Goal: Complete application form

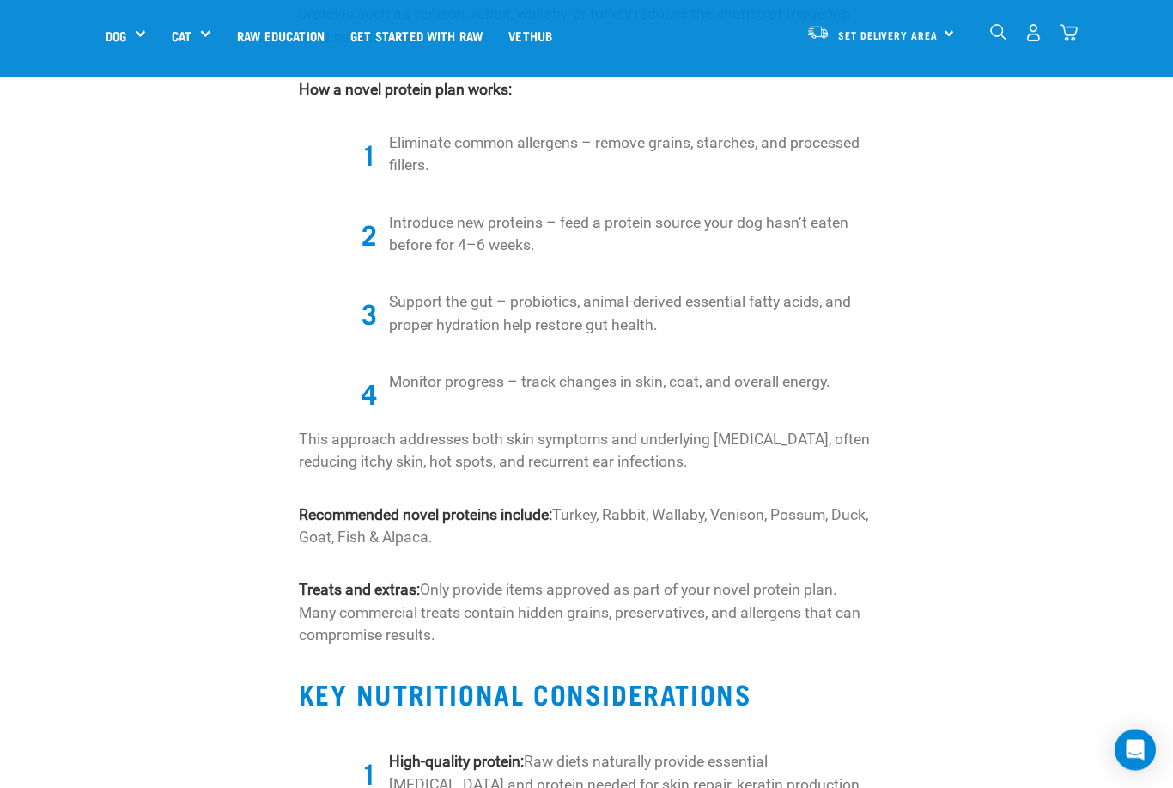
scroll to position [1773, 0]
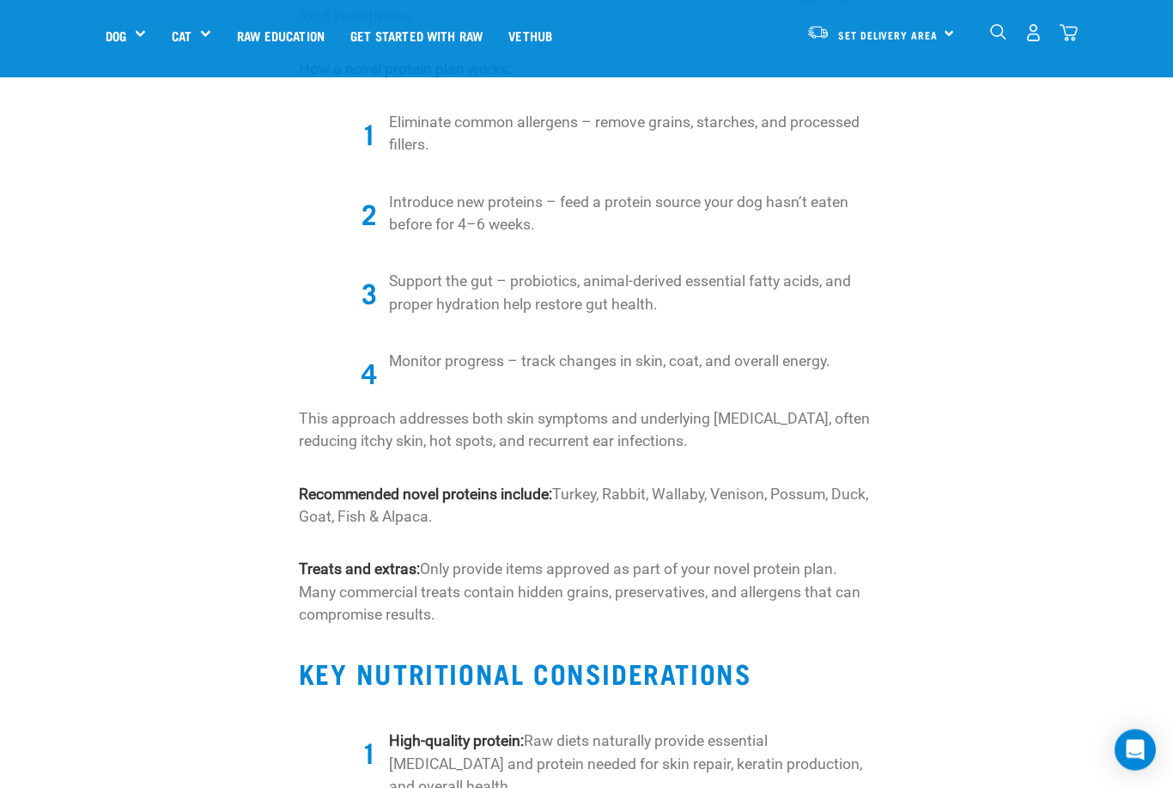
click at [63, 774] on div "Itchy skin is one of the most common issues in dogs, causing discomfort, stress…" at bounding box center [587, 583] width 1194 height 3975
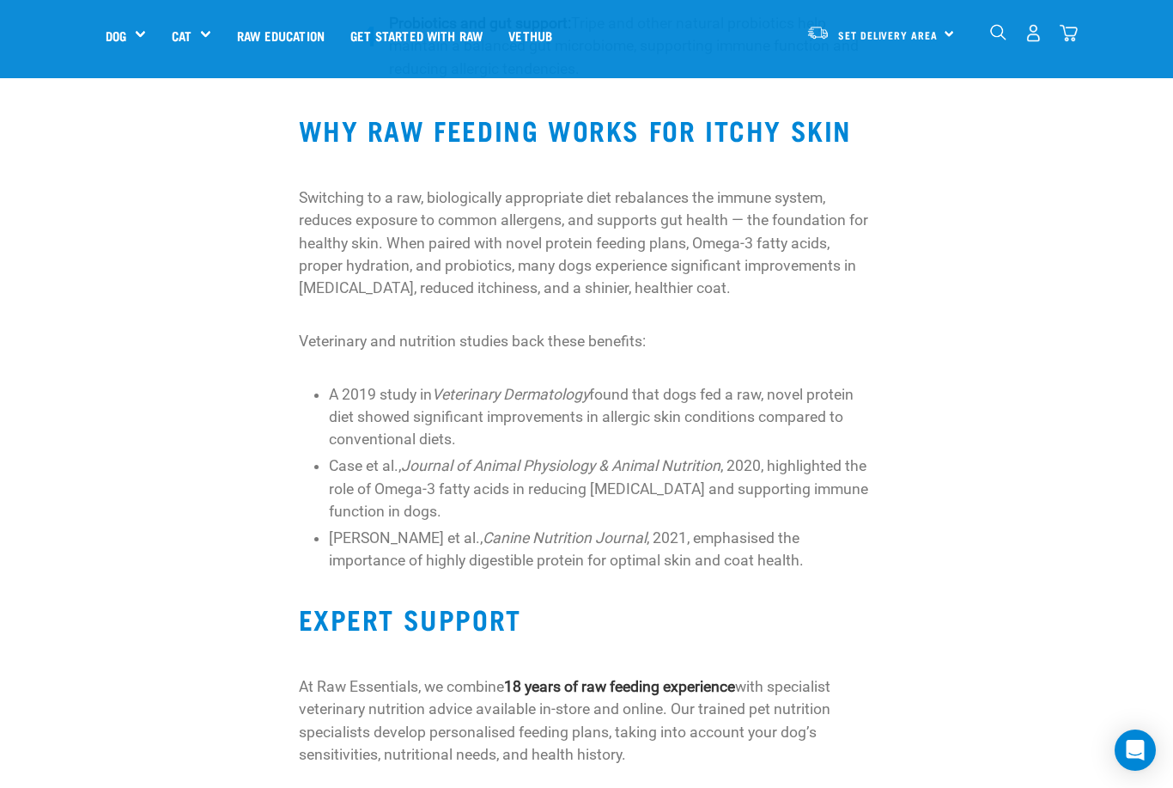
scroll to position [2774, 0]
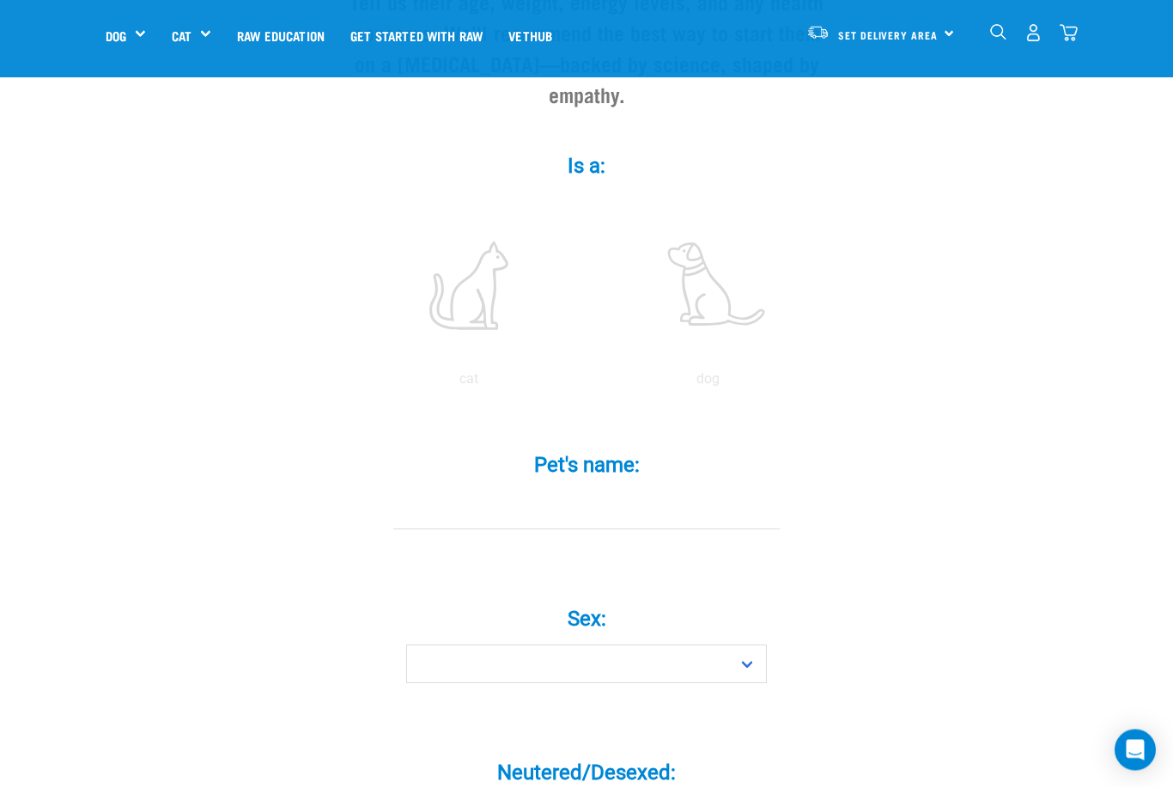
scroll to position [247, 0]
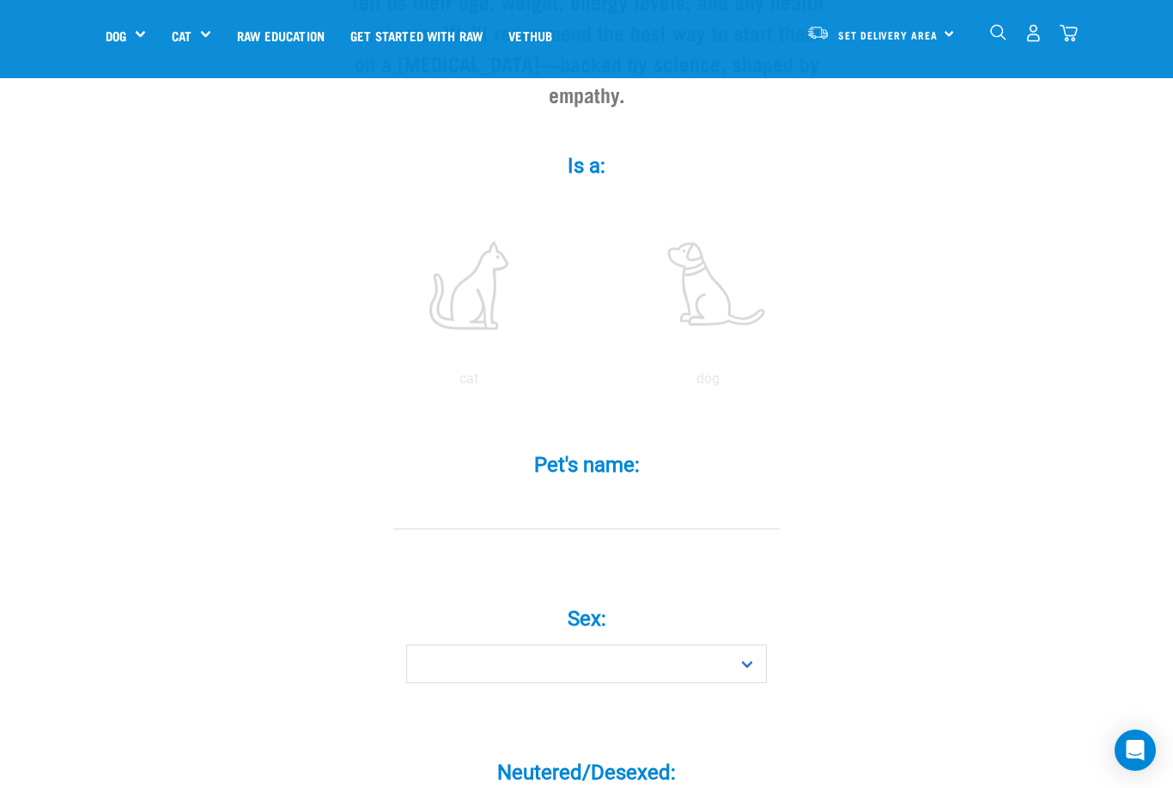
click at [742, 332] on label at bounding box center [708, 285] width 232 height 146
click at [588, 383] on input "radio" at bounding box center [588, 383] width 0 height 0
radio input "true"
click at [670, 515] on input "Pet's name: *" at bounding box center [586, 509] width 387 height 39
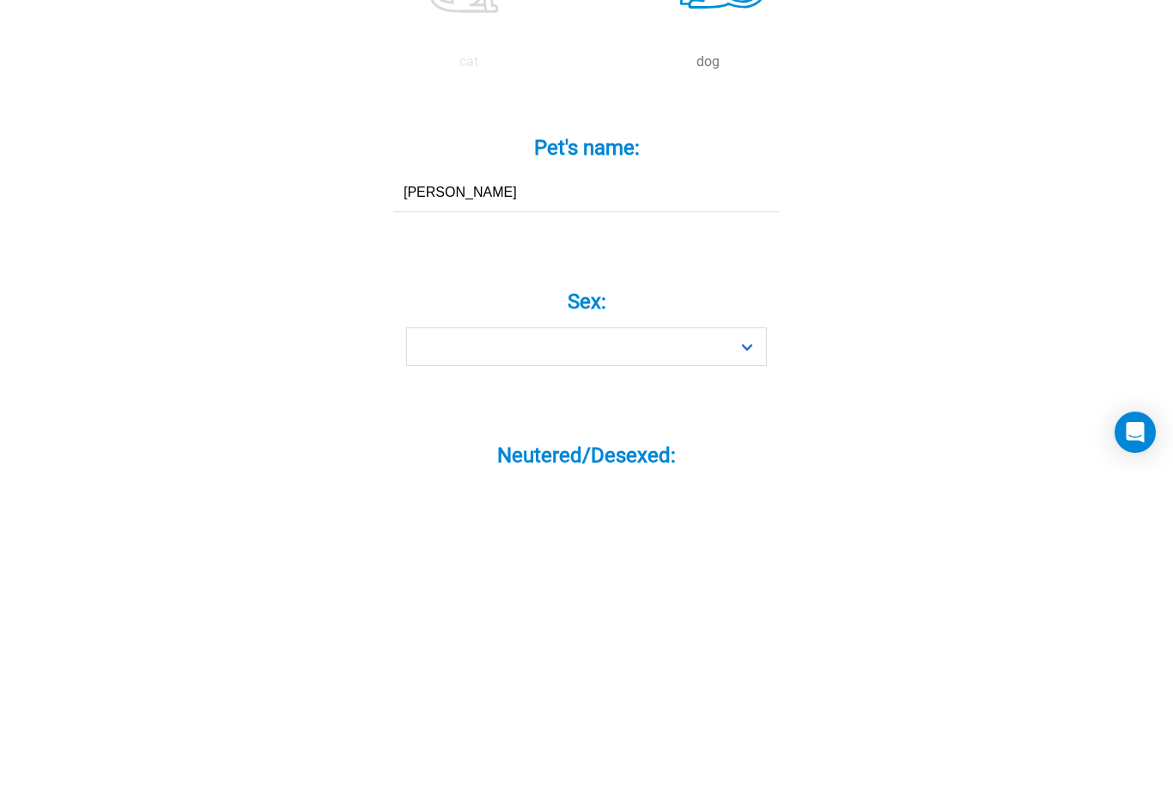
type input "Rosie"
click at [752, 645] on select "Boy Girl" at bounding box center [586, 664] width 361 height 39
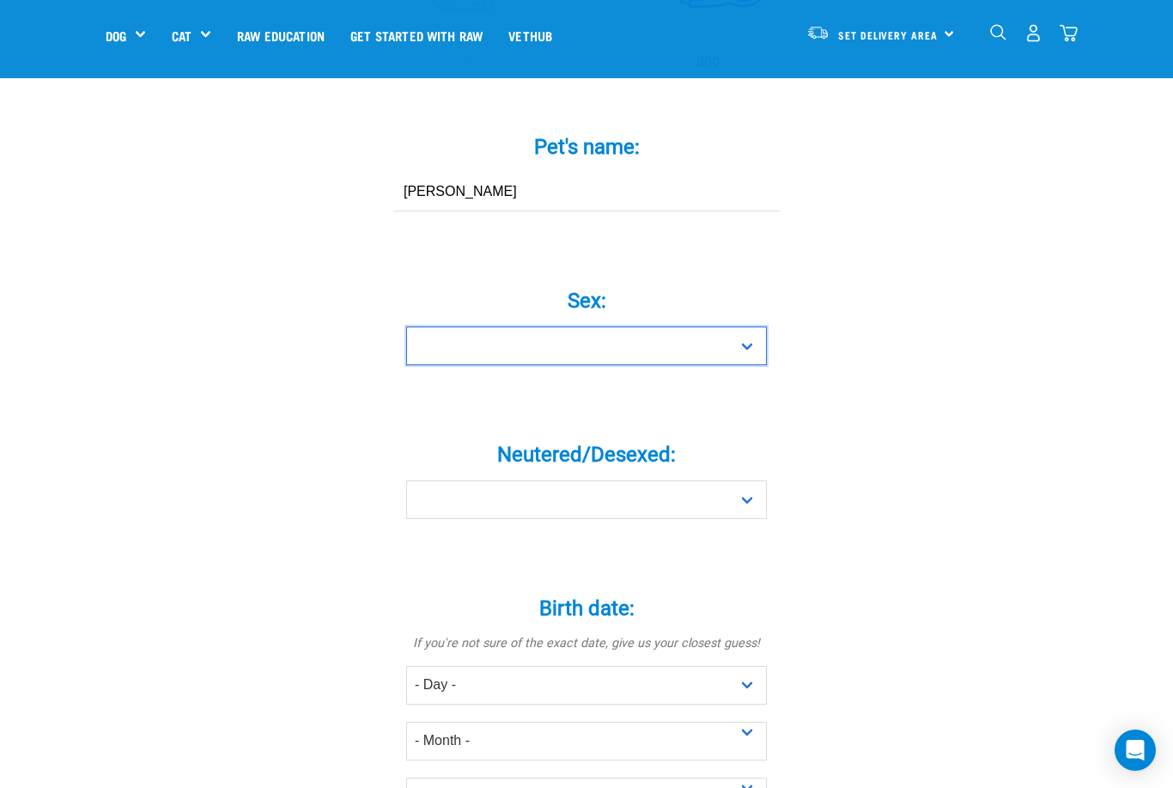
select select "girl"
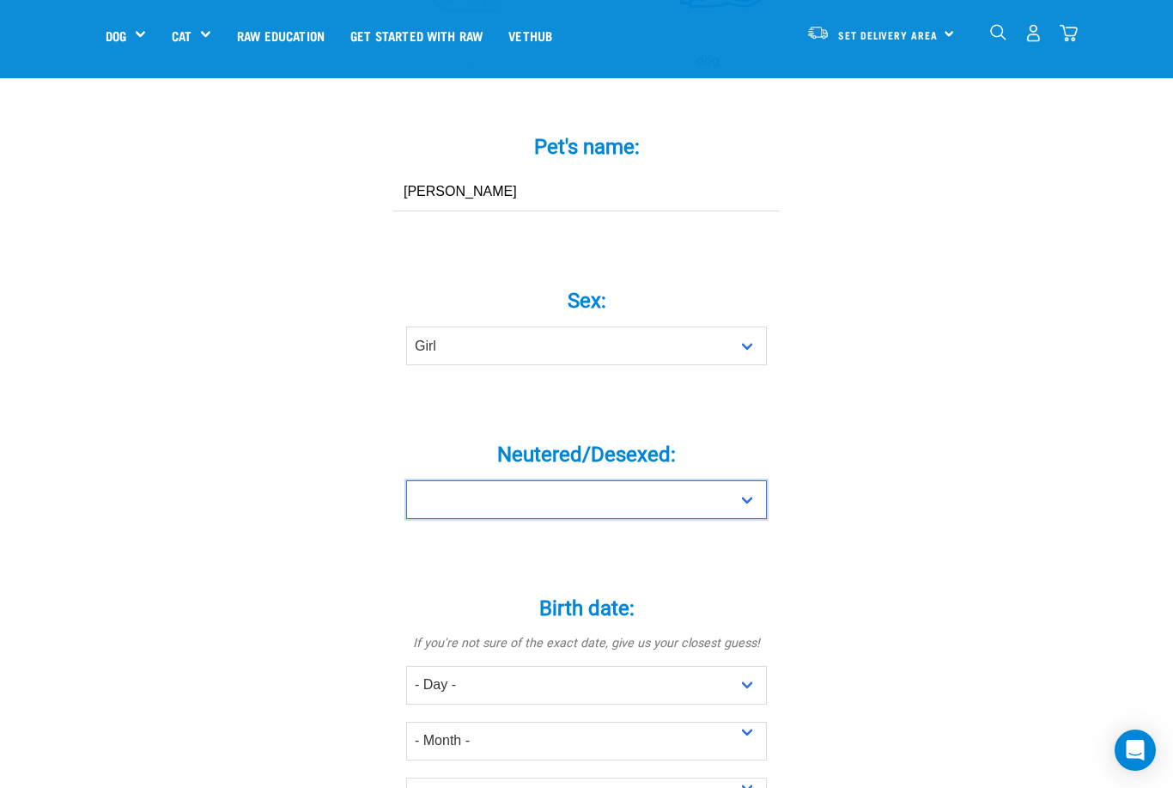
click at [751, 515] on select "Yes No" at bounding box center [586, 499] width 361 height 39
select select "yes"
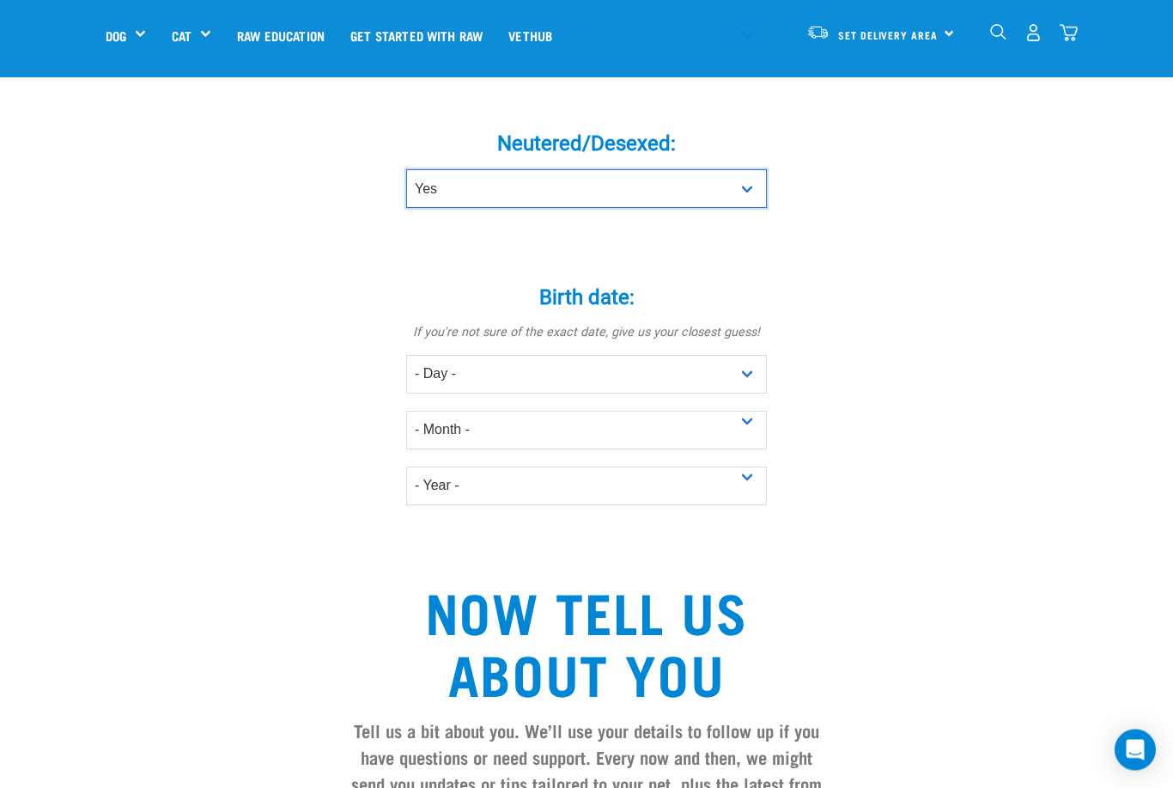
scroll to position [876, 0]
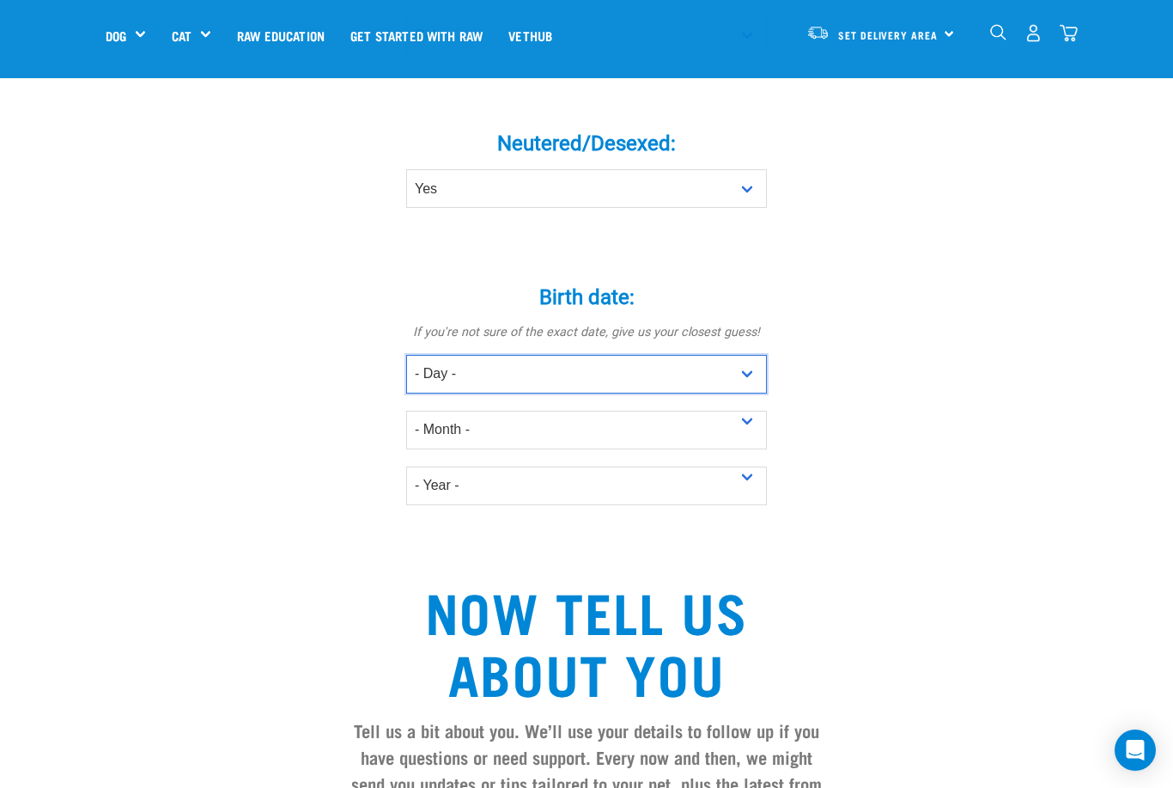
click at [742, 387] on select "- Day - 1 2 3 4 5 6 7 8 9 10 11 12 13 14 15 16 17 18 19 20 21 22 23 24 25 26 27" at bounding box center [586, 374] width 361 height 39
select select "1"
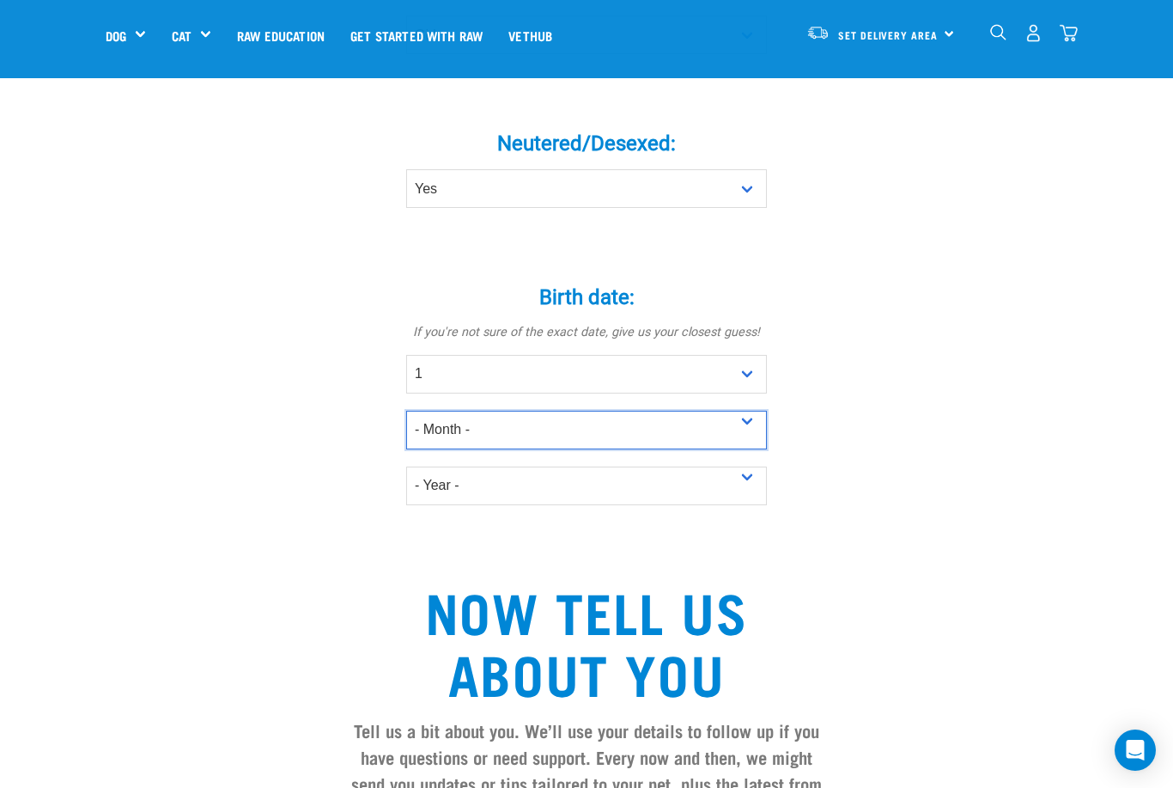
click at [742, 443] on select "- Month - January February March April May June July August September October N…" at bounding box center [586, 430] width 361 height 39
select select "January"
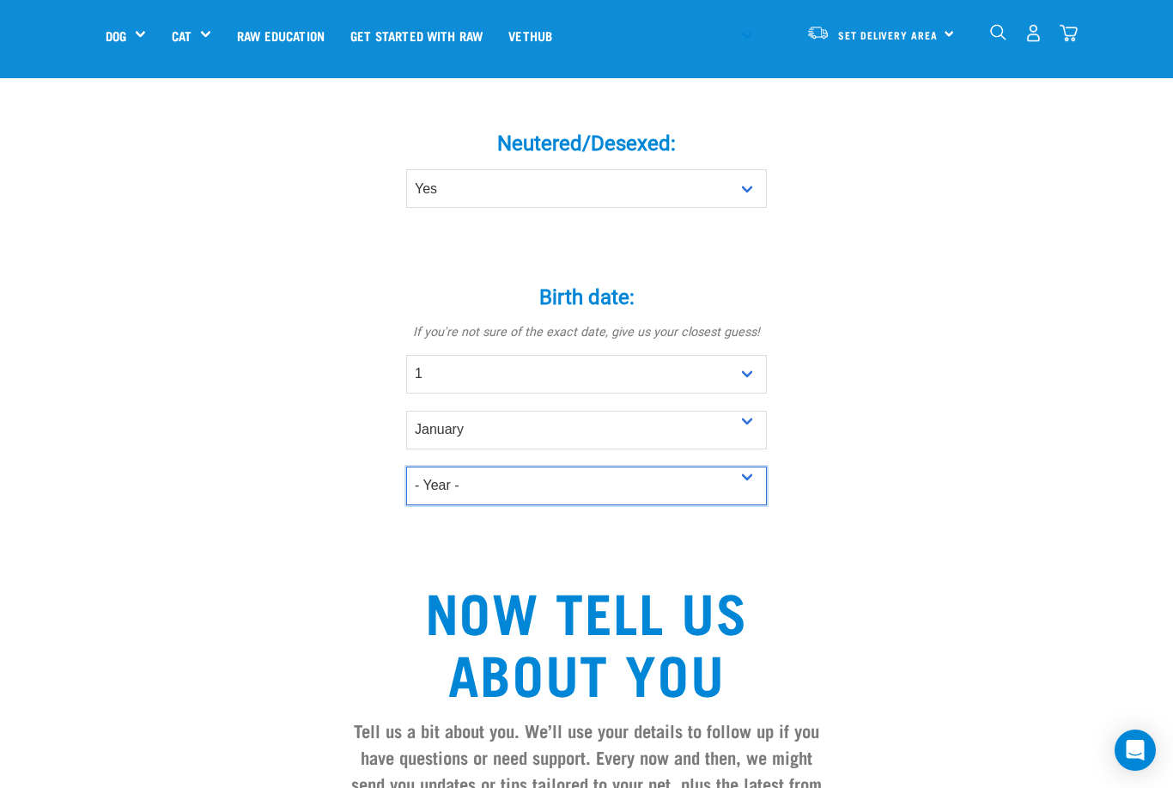
click at [735, 505] on select "- Year - 2025 2024 2023 2022 2021 2020 2019 2018 2017 2016 2015 2014 2013 2012" at bounding box center [586, 485] width 361 height 39
select select "2023"
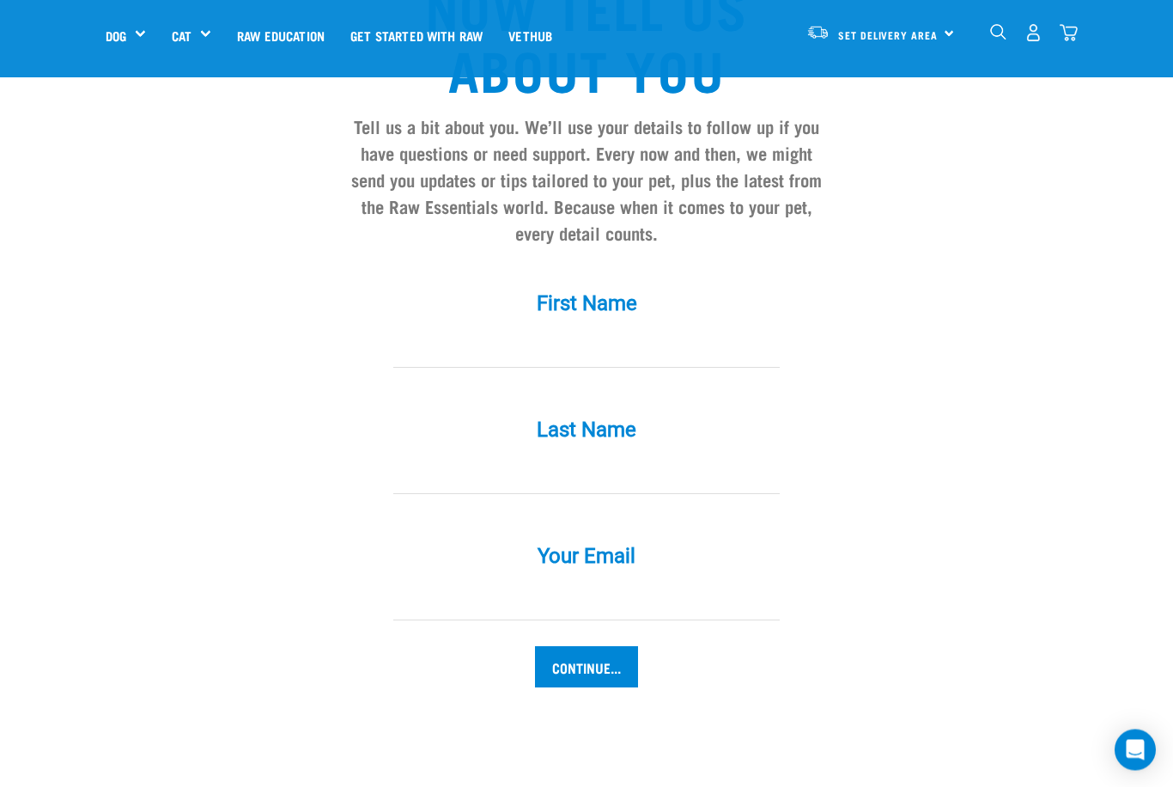
scroll to position [1480, 0]
click at [649, 344] on input "First Name *" at bounding box center [586, 348] width 387 height 39
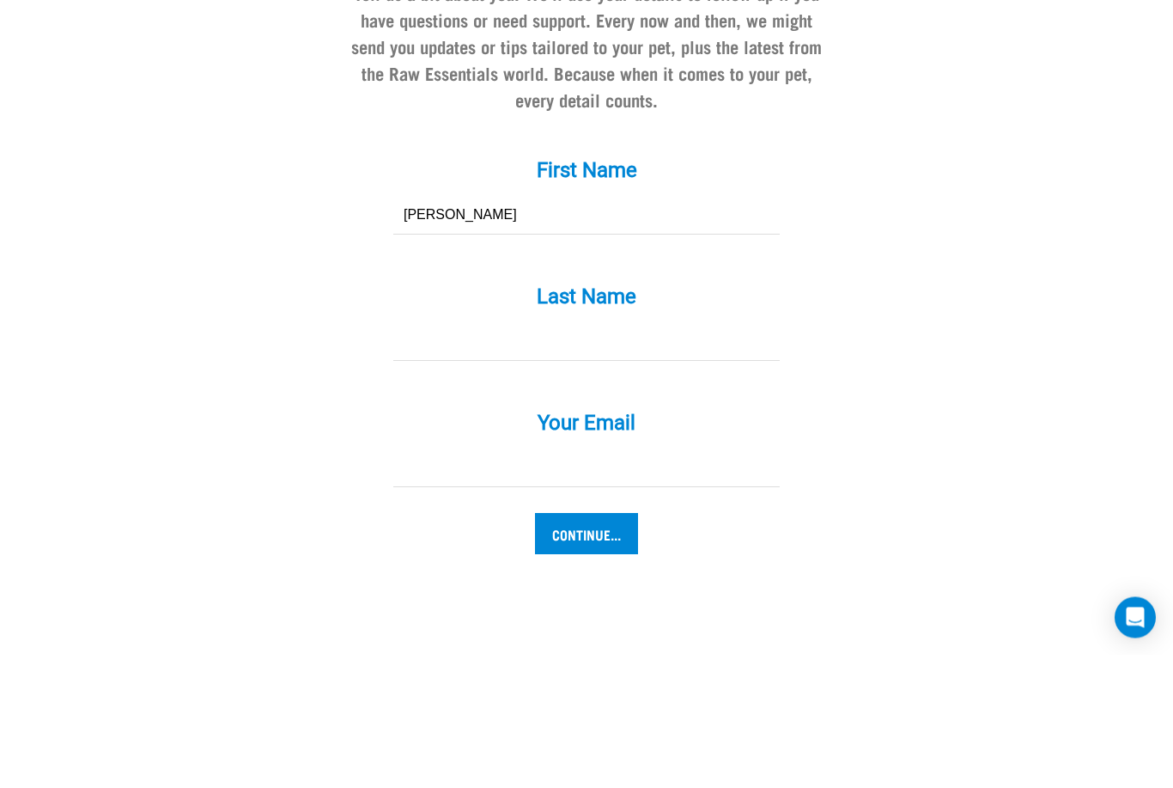
type input "Joel"
click at [679, 455] on input "Last Name *" at bounding box center [586, 474] width 387 height 39
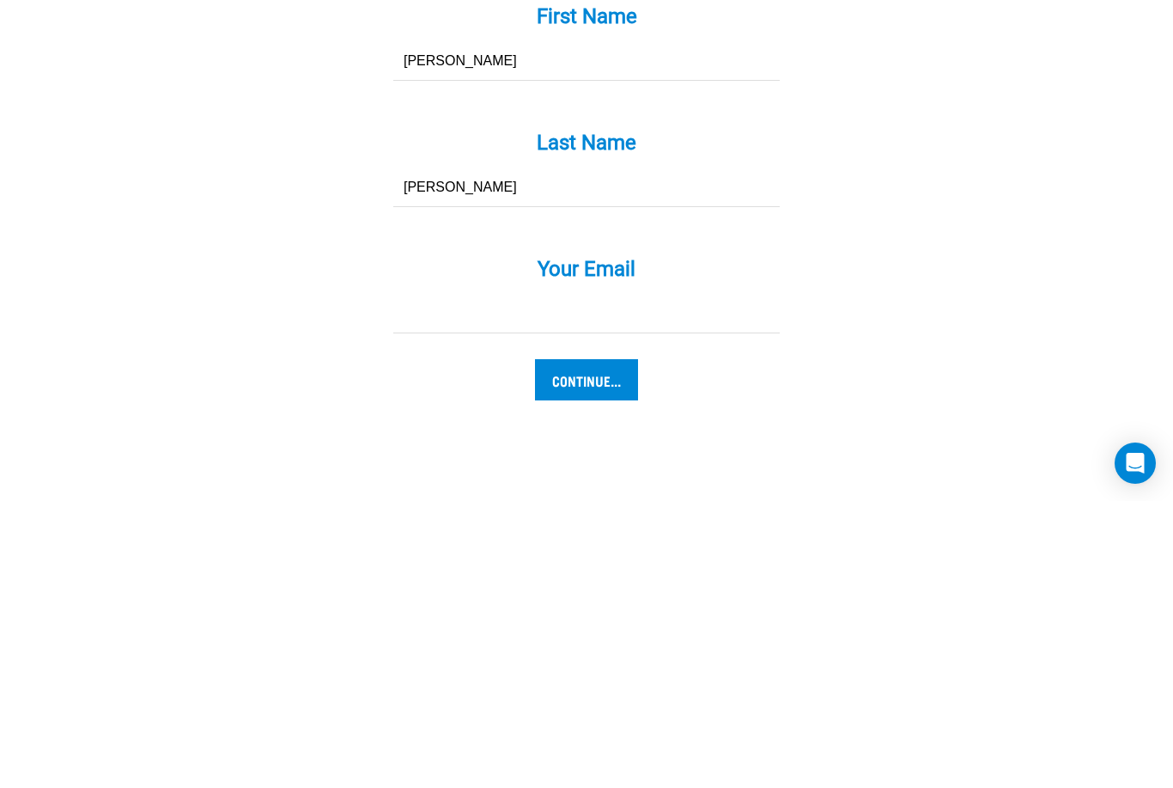
type input "Sutter"
click at [667, 582] on input "Your Email *" at bounding box center [586, 601] width 387 height 39
type input "joel@iprimus.com.au"
click at [630, 646] on input "Continue..." at bounding box center [586, 666] width 103 height 41
